Goal: Task Accomplishment & Management: Manage account settings

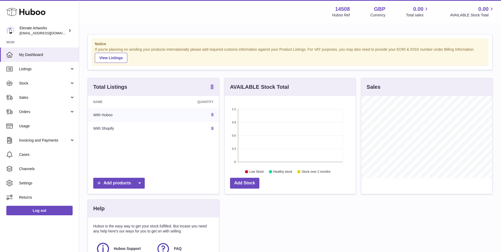
scroll to position [82, 131]
click at [55, 167] on span "Channels" at bounding box center [47, 168] width 56 height 5
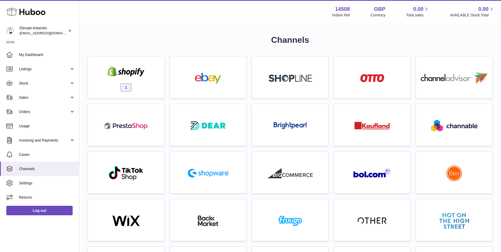
click at [153, 88] on div "1" at bounding box center [126, 79] width 71 height 34
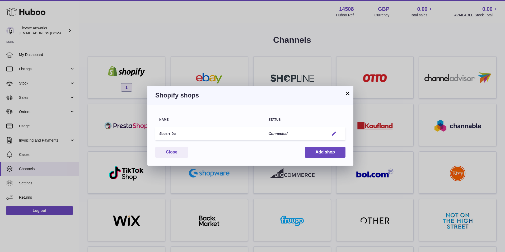
click at [334, 132] on em "button" at bounding box center [334, 134] width 6 height 6
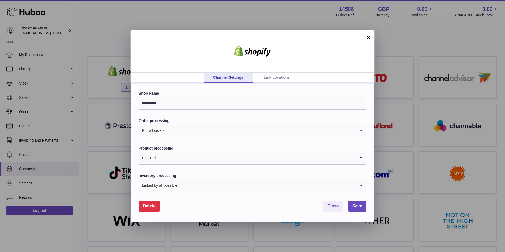
click at [276, 77] on link "Link Locations" at bounding box center [276, 78] width 49 height 10
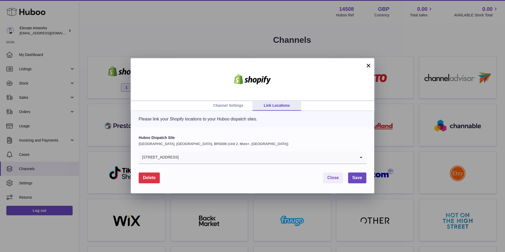
click at [195, 156] on input "Search for option" at bounding box center [267, 157] width 177 height 12
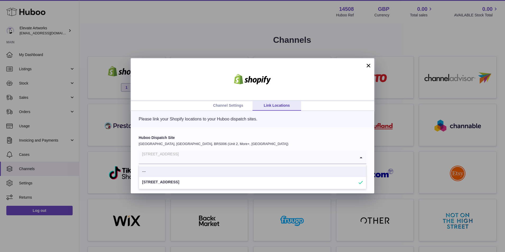
click at [314, 131] on div "Huboo Dispatch Site United Kingdom, Severn Beach, BRS006 (Unit 2, More+, UK) 1 …" at bounding box center [252, 160] width 243 height 66
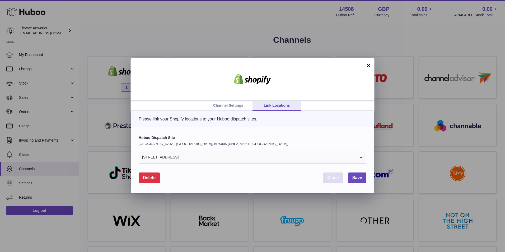
click at [339, 180] on button "Close" at bounding box center [333, 177] width 20 height 11
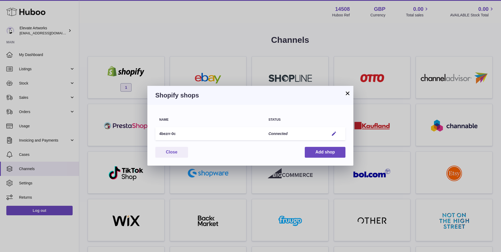
click at [347, 93] on button "×" at bounding box center [347, 93] width 6 height 6
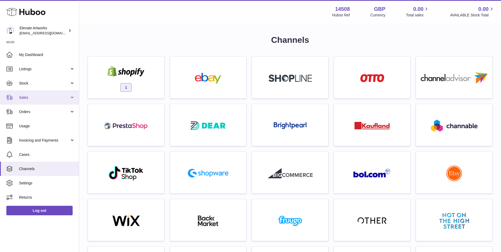
click at [51, 97] on span "Sales" at bounding box center [44, 97] width 50 height 5
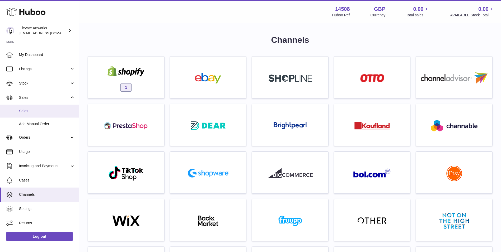
click at [27, 112] on span "Sales" at bounding box center [47, 110] width 56 height 5
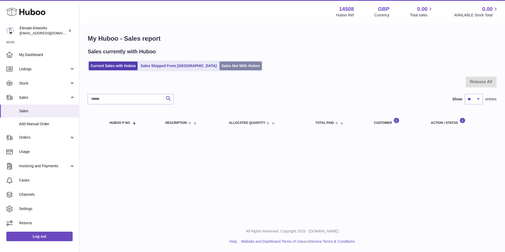
click at [220, 70] on link "Sales Not With Huboo" at bounding box center [240, 65] width 42 height 9
